Goal: Navigation & Orientation: Find specific page/section

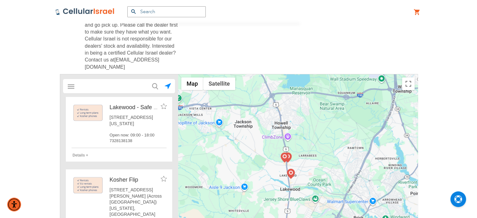
click at [100, 89] on input "text" at bounding box center [119, 86] width 87 height 13
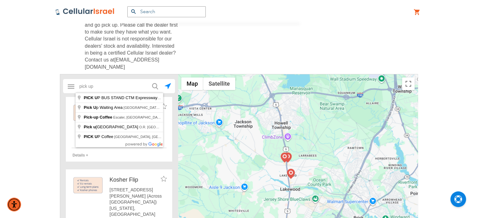
click at [148, 79] on button "submit" at bounding box center [154, 85] width 13 height 13
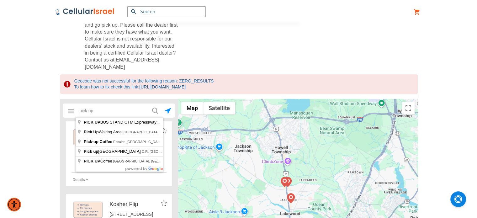
click at [123, 110] on input "pick up" at bounding box center [119, 110] width 87 height 13
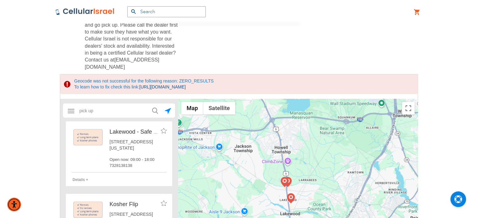
click at [141, 177] on div "Lakewood - Safe Cell [STREET_ADDRESS][US_STATE] Open now: 09:00 - 18:00 7328138…" at bounding box center [119, 150] width 95 height 56
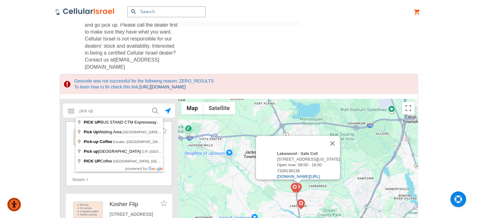
click at [86, 111] on input "pick up" at bounding box center [119, 110] width 87 height 13
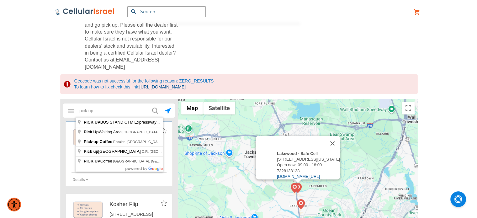
click at [86, 111] on input "pick up" at bounding box center [119, 110] width 87 height 13
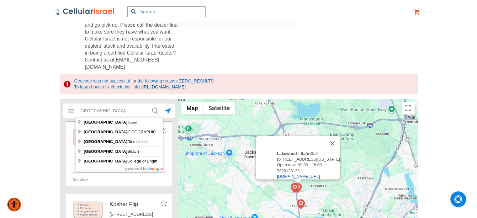
type input "[GEOGRAPHIC_DATA]"
click at [148, 104] on button "submit" at bounding box center [154, 110] width 13 height 13
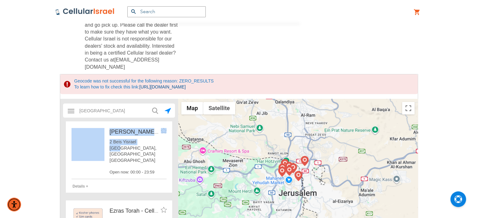
drag, startPoint x: 107, startPoint y: 142, endPoint x: 131, endPoint y: 144, distance: 23.6
click at [131, 144] on div "[PERSON_NAME] - 24 hour pickup box 2 Beis Yisrael St Israel, [GEOGRAPHIC_DATA] …" at bounding box center [119, 153] width 95 height 62
